Goal: Task Accomplishment & Management: Use online tool/utility

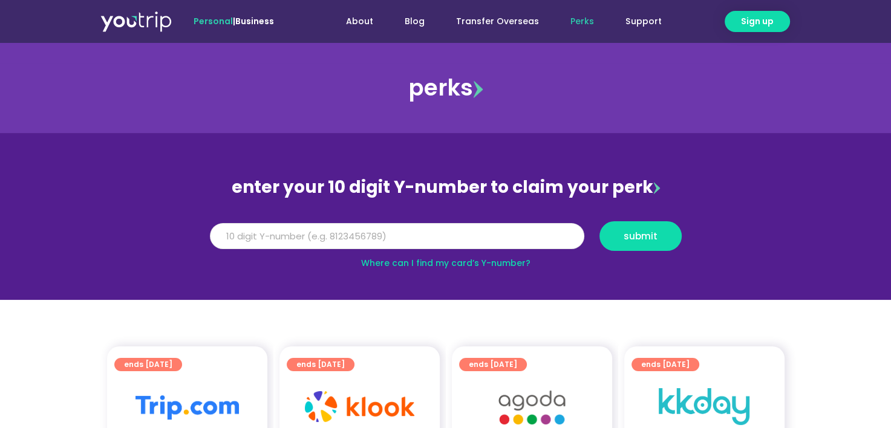
click at [324, 232] on input "Y Number" at bounding box center [397, 236] width 374 height 27
click at [239, 238] on input "Y Number" at bounding box center [397, 236] width 374 height 27
type input "8146434359"
click at [629, 238] on span "submit" at bounding box center [641, 236] width 34 height 9
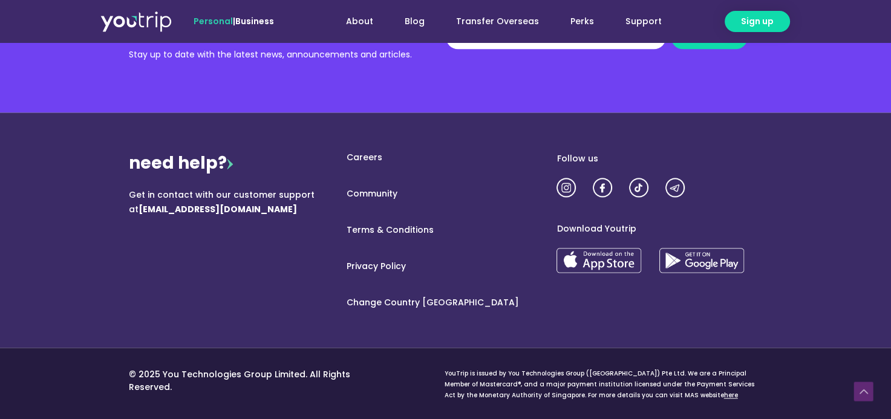
scroll to position [1546, 0]
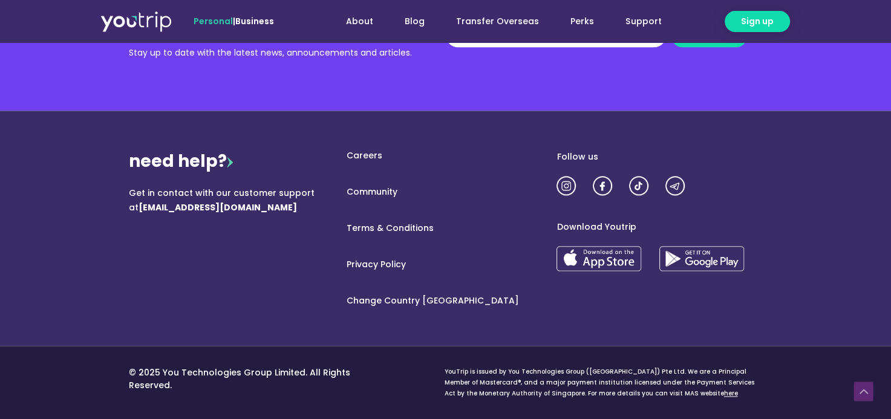
click at [145, 22] on img at bounding box center [135, 21] width 71 height 22
